Goal: Task Accomplishment & Management: Complete application form

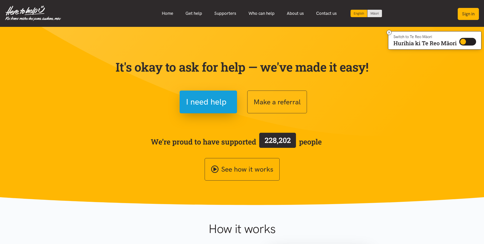
click at [472, 11] on button "Sign in" at bounding box center [468, 14] width 21 height 12
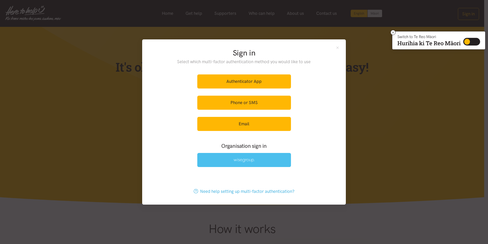
click at [263, 160] on link at bounding box center [244, 160] width 94 height 14
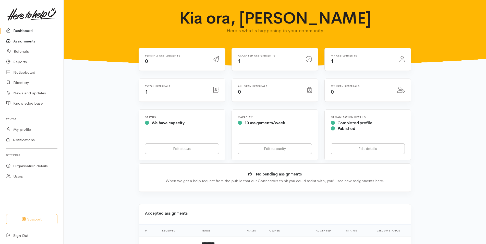
click at [24, 38] on link "Assignments" at bounding box center [32, 41] width 64 height 10
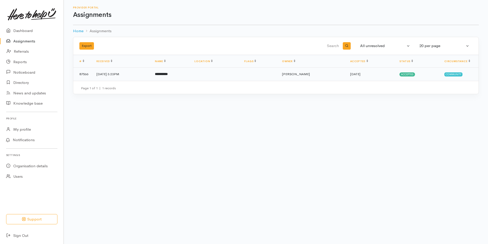
click at [310, 74] on span "[PERSON_NAME]" at bounding box center [296, 74] width 28 height 4
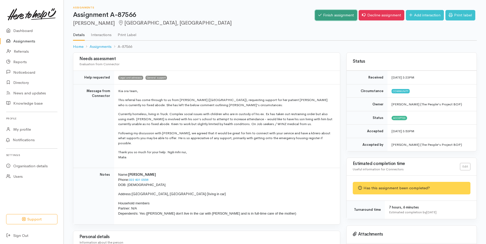
click at [329, 17] on link "Finish assignment" at bounding box center [336, 15] width 42 height 10
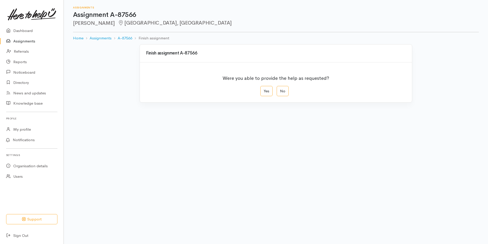
click at [268, 90] on label "Yes" at bounding box center [266, 91] width 12 height 10
click at [264, 89] on input "Yes" at bounding box center [261, 87] width 3 height 3
radio input "true"
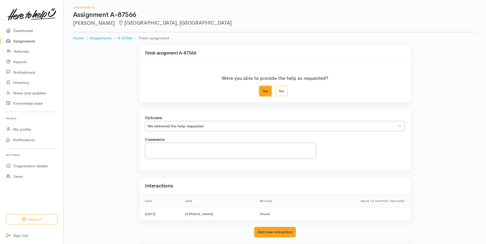
click at [184, 126] on div "We delivered the help requested" at bounding box center [273, 126] width 250 height 6
click at [173, 148] on textarea "Comments" at bounding box center [230, 150] width 171 height 16
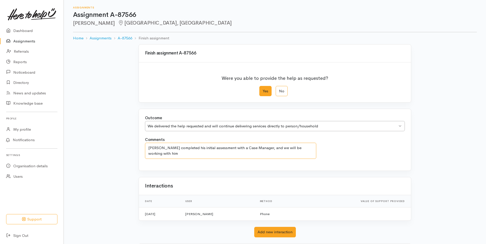
click at [316, 148] on textarea "Alan completed his initial assessment with a Case Manager, and we will be worki…" at bounding box center [230, 150] width 171 height 16
click at [220, 154] on textarea "Alan completed his initial assessment with a Case Manager, and we will be worki…" at bounding box center [230, 150] width 171 height 16
drag, startPoint x: 220, startPoint y: 153, endPoint x: 193, endPoint y: 153, distance: 27.1
click at [193, 153] on textarea "Alan completed his initial assessment with a Case Manager, and we will be worki…" at bounding box center [230, 150] width 171 height 16
click at [225, 152] on textarea "Alan completed his initial assessment with a Case Manager, and we will be worki…" at bounding box center [230, 150] width 171 height 16
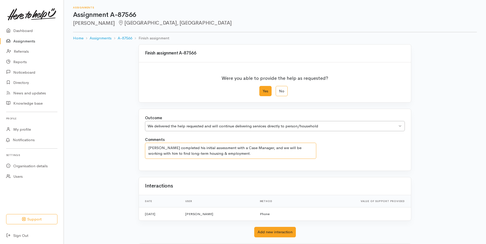
click at [191, 153] on textarea "Alan completed his initial assessment with a Case Manager, and we will be worki…" at bounding box center [230, 150] width 171 height 16
click at [266, 153] on textarea "Alan completed his initial assessment with a Case Manager, and we will be worki…" at bounding box center [230, 150] width 171 height 16
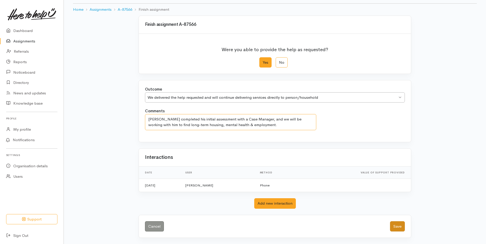
type textarea "Alan completed his initial assessment with a Case Manager, and we will be worki…"
click at [399, 225] on button "Save" at bounding box center [397, 226] width 15 height 10
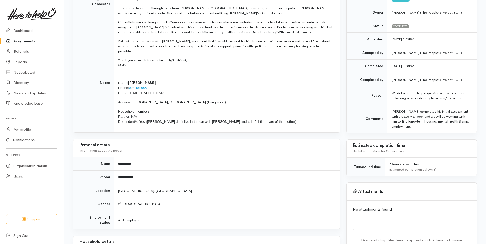
scroll to position [128, 0]
